Goal: Find specific page/section: Find specific page/section

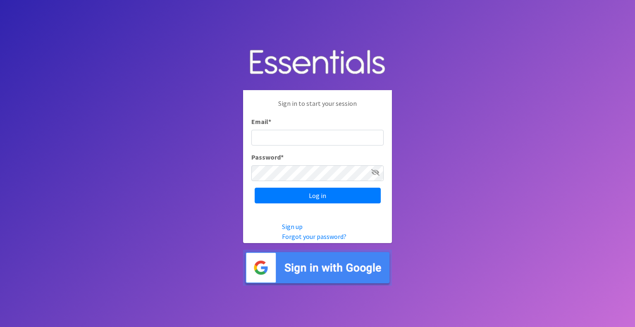
type input "[EMAIL_ADDRESS][DOMAIN_NAME]"
drag, startPoint x: 344, startPoint y: 143, endPoint x: 345, endPoint y: 125, distance: 17.8
click at [345, 125] on div "Email * [EMAIL_ADDRESS][DOMAIN_NAME]" at bounding box center [317, 131] width 132 height 29
click at [209, 164] on body "Sign in to start your session Email * [EMAIL_ADDRESS][DOMAIN_NAME] Password * L…" at bounding box center [317, 163] width 635 height 327
click at [373, 176] on span at bounding box center [375, 172] width 8 height 10
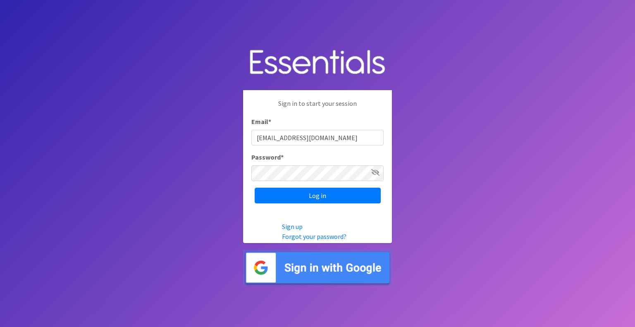
click at [374, 175] on icon at bounding box center [375, 172] width 8 height 7
click at [319, 196] on input "Log in" at bounding box center [318, 196] width 126 height 16
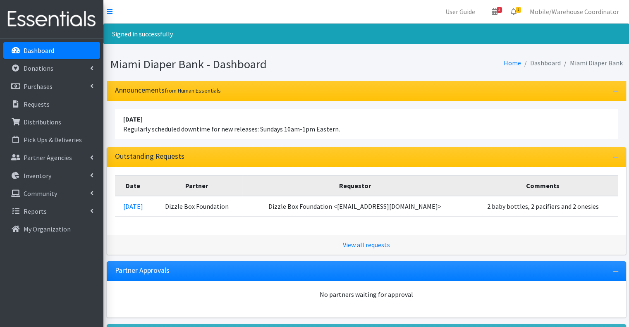
click at [141, 117] on strong "April 16 2023" at bounding box center [132, 119] width 19 height 8
click at [34, 162] on link "Partner Agencies" at bounding box center [51, 157] width 97 height 17
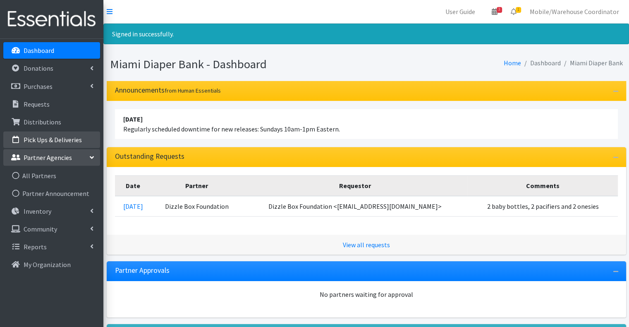
click at [35, 148] on li "Pick Ups & Deliveries" at bounding box center [51, 140] width 97 height 18
click at [35, 144] on link "Pick Ups & Deliveries" at bounding box center [51, 139] width 97 height 17
